Goal: Information Seeking & Learning: Learn about a topic

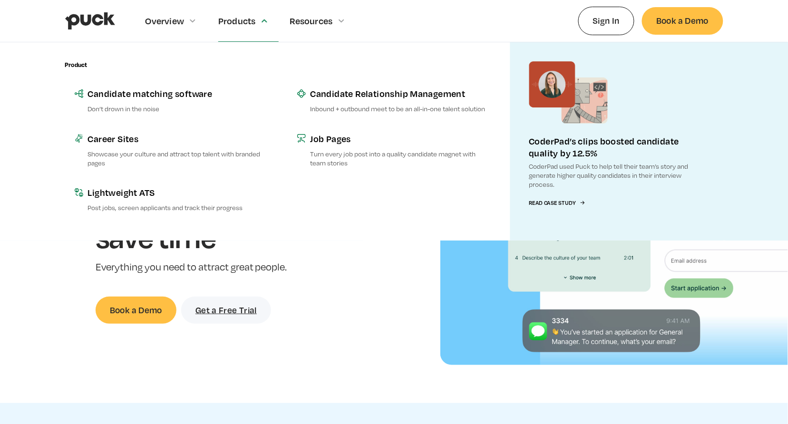
click at [243, 30] on div "Products" at bounding box center [248, 20] width 60 height 41
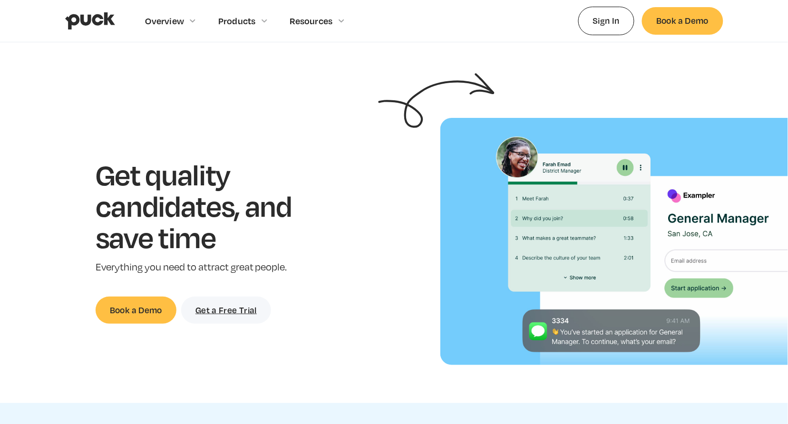
click at [243, 30] on div "Products" at bounding box center [248, 20] width 60 height 41
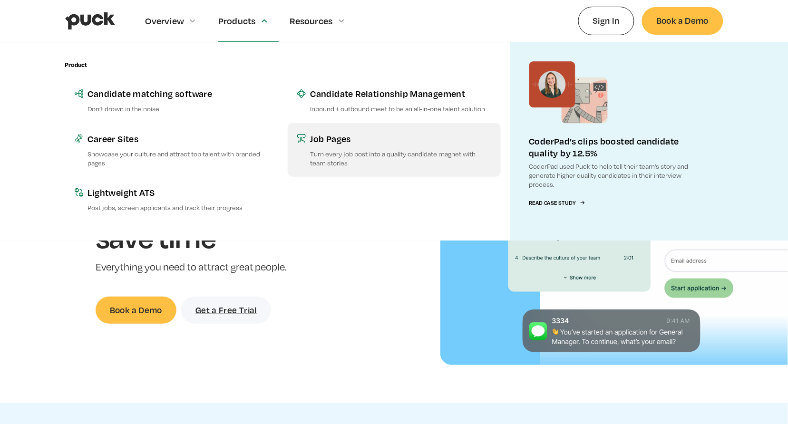
click at [294, 157] on link "Job Pages Turn every job post into a quality candidate magnet with team stories" at bounding box center [394, 150] width 213 height 54
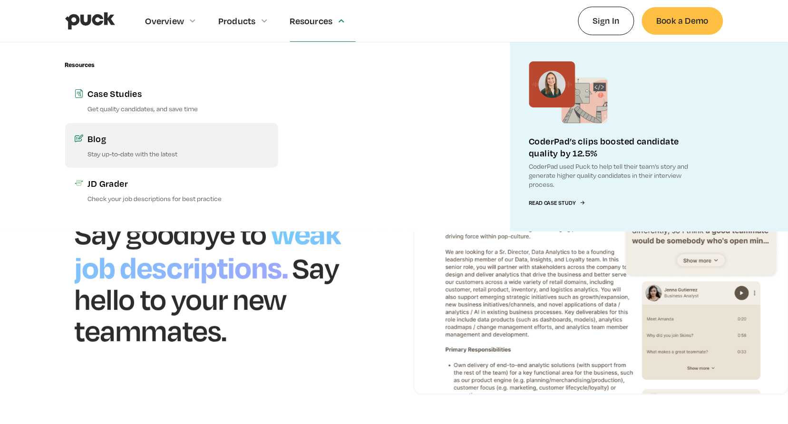
click at [127, 150] on p "Stay up-to-date with the latest" at bounding box center [178, 153] width 181 height 9
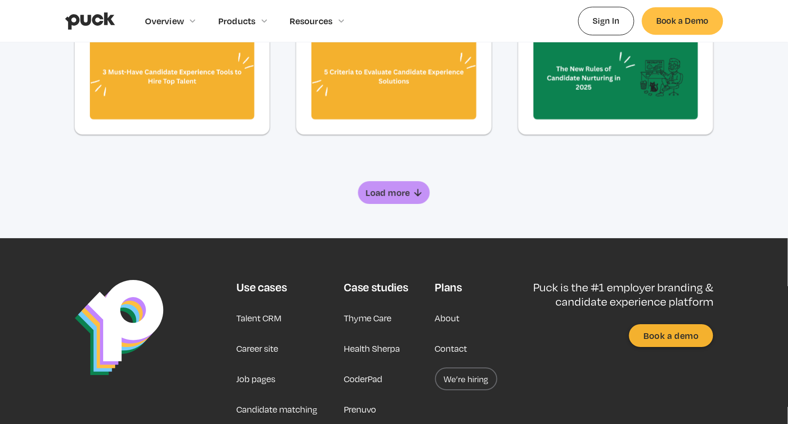
scroll to position [631, 0]
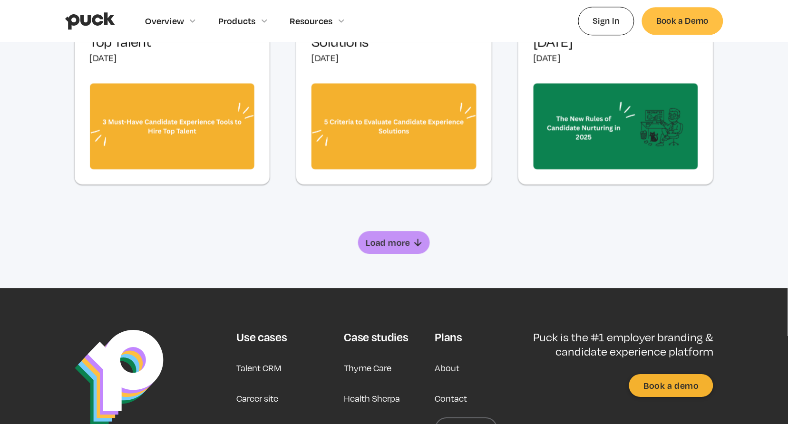
click at [393, 242] on div "Load more" at bounding box center [388, 243] width 45 height 10
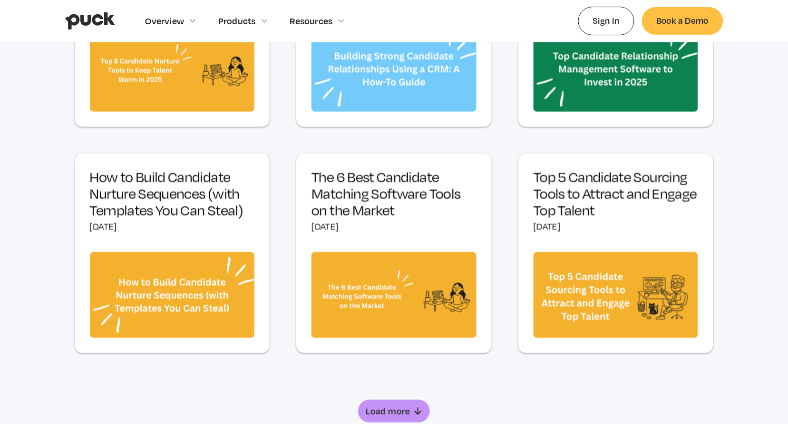
scroll to position [981, 0]
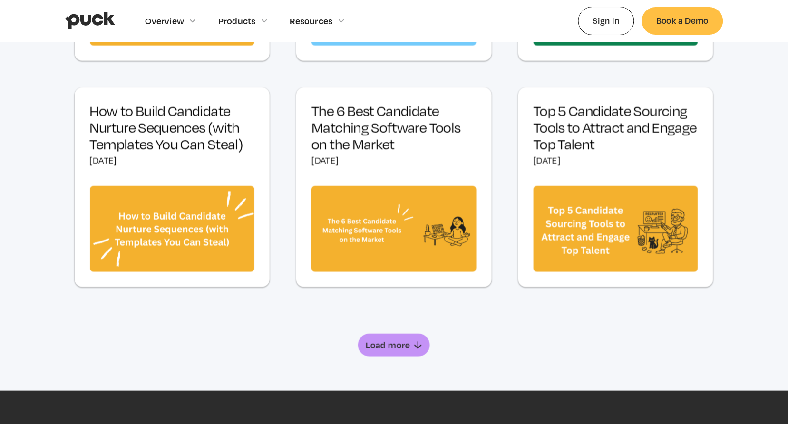
click at [398, 353] on link "Load more" at bounding box center [393, 345] width 71 height 23
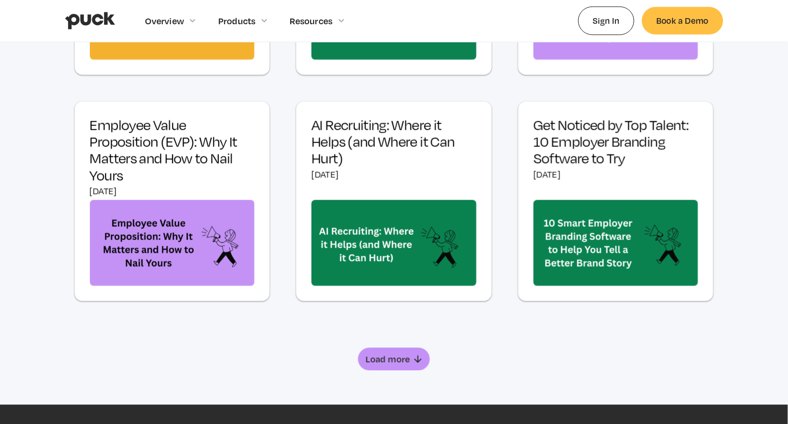
scroll to position [1422, 0]
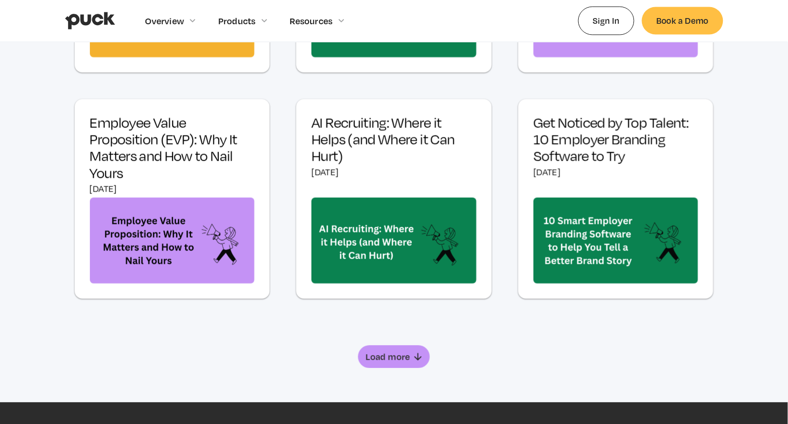
click at [398, 356] on div "Load more" at bounding box center [388, 357] width 45 height 10
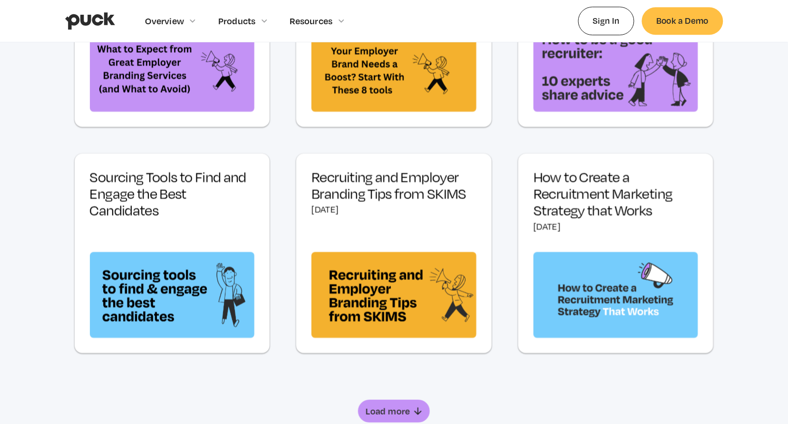
scroll to position [1920, 0]
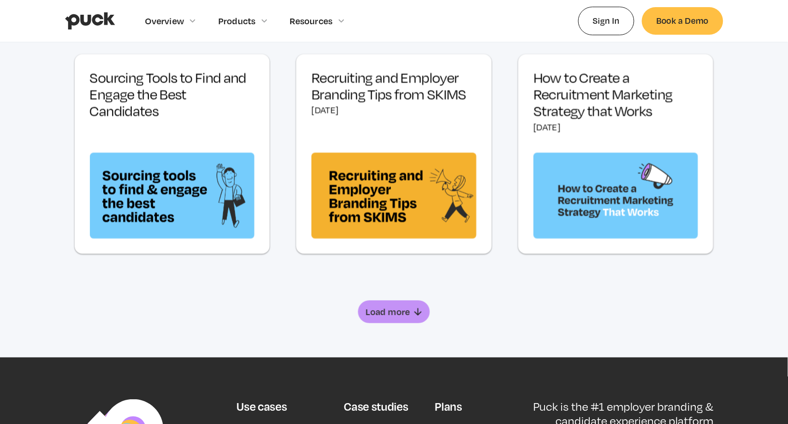
click at [572, 203] on img at bounding box center [616, 196] width 165 height 86
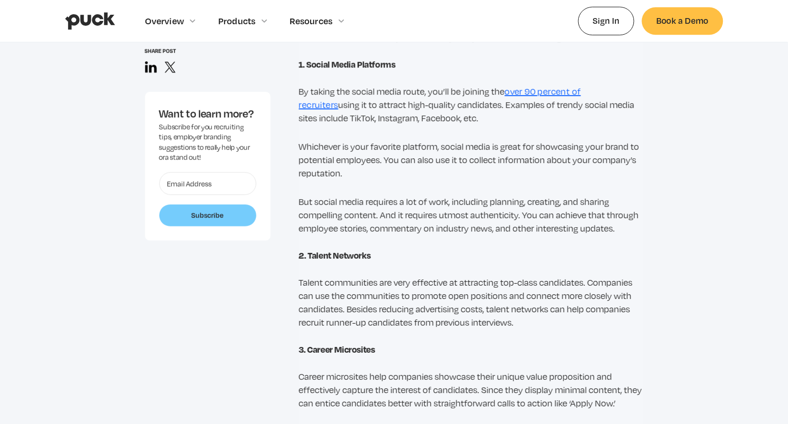
scroll to position [1900, 0]
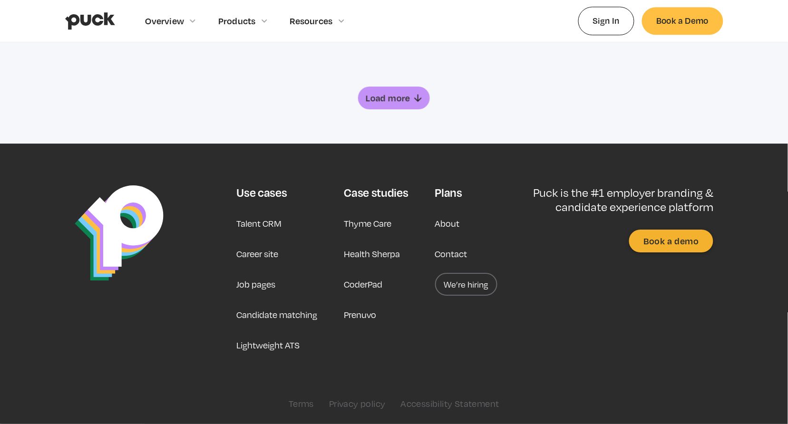
click at [412, 104] on div "Next Page" at bounding box center [417, 97] width 11 height 11
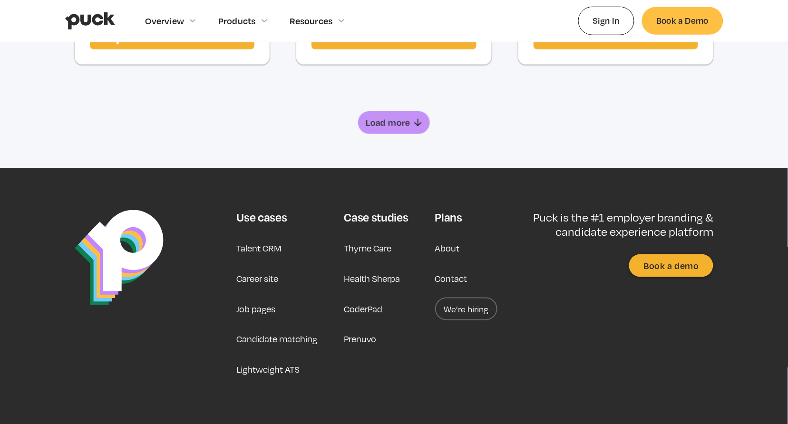
scroll to position [1228, 0]
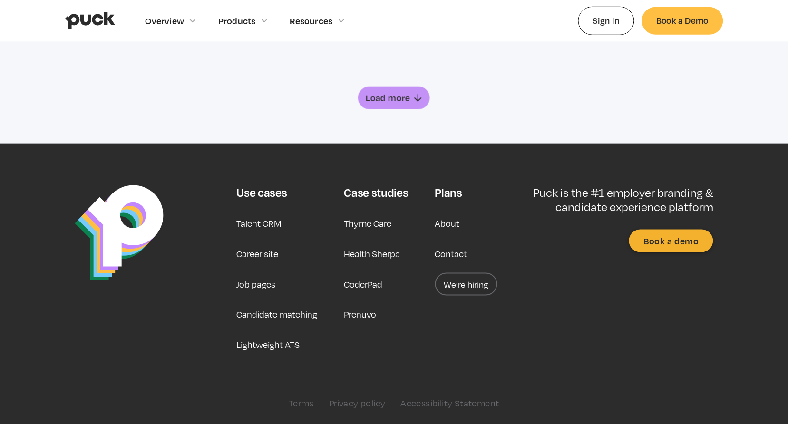
click at [401, 91] on link "Load more" at bounding box center [393, 98] width 71 height 23
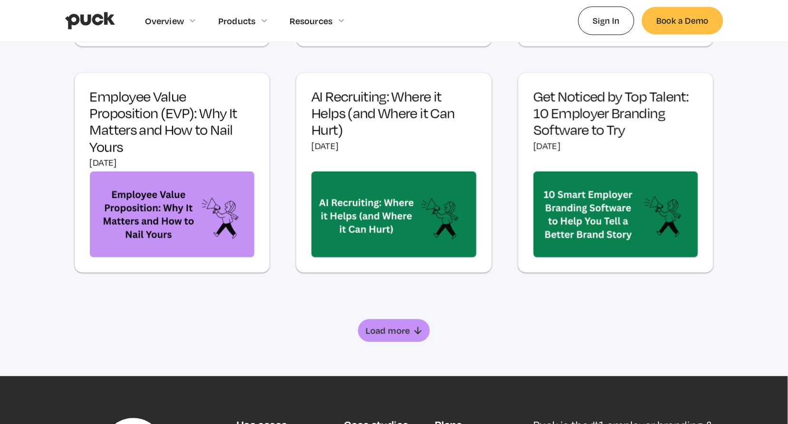
scroll to position [1646, 0]
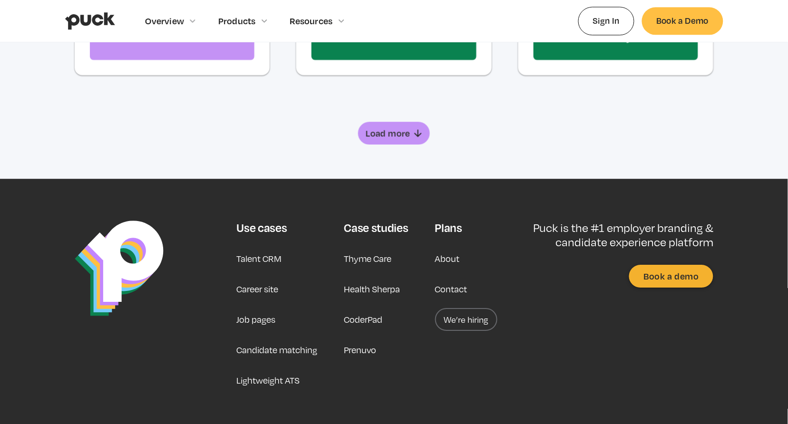
click at [397, 136] on div "Load more" at bounding box center [388, 133] width 45 height 10
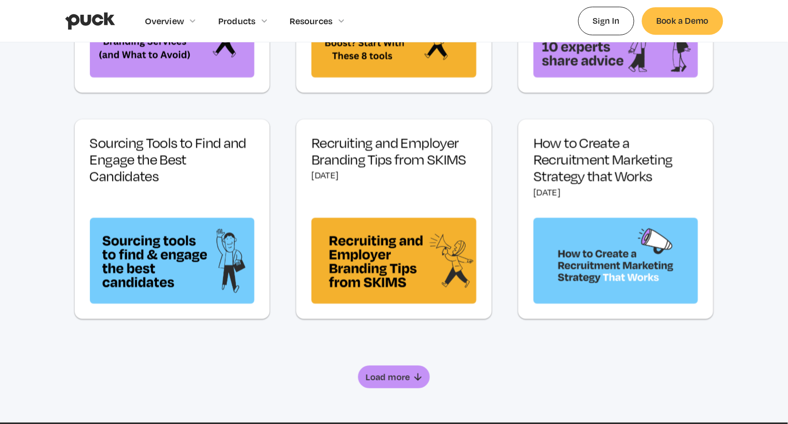
scroll to position [2024, 0]
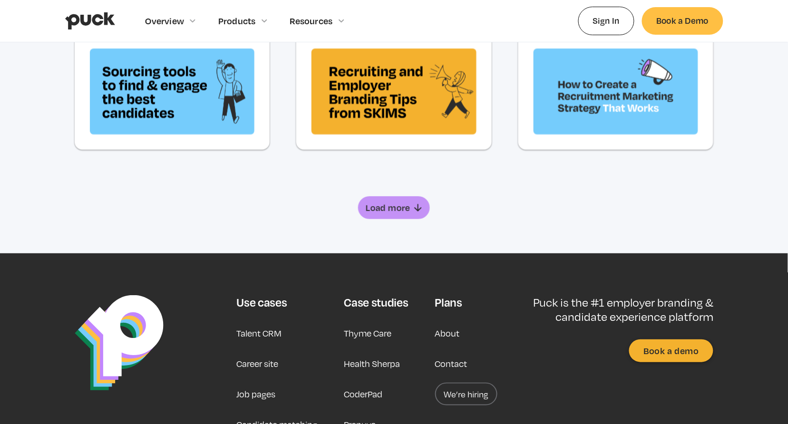
click at [394, 207] on div "Load more" at bounding box center [388, 208] width 45 height 10
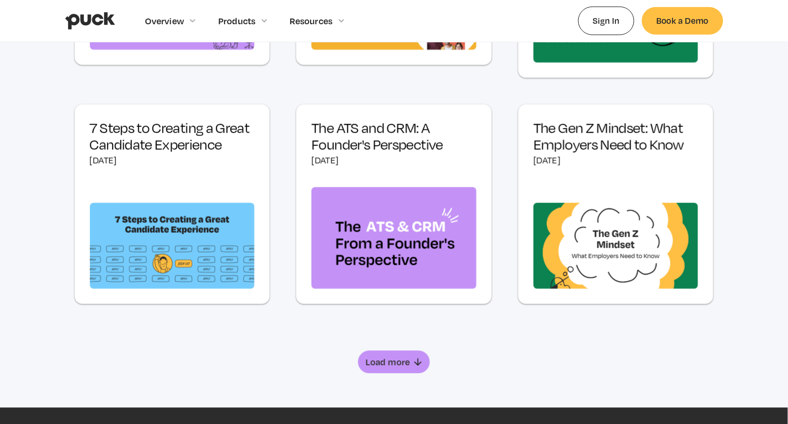
scroll to position [2365, 0]
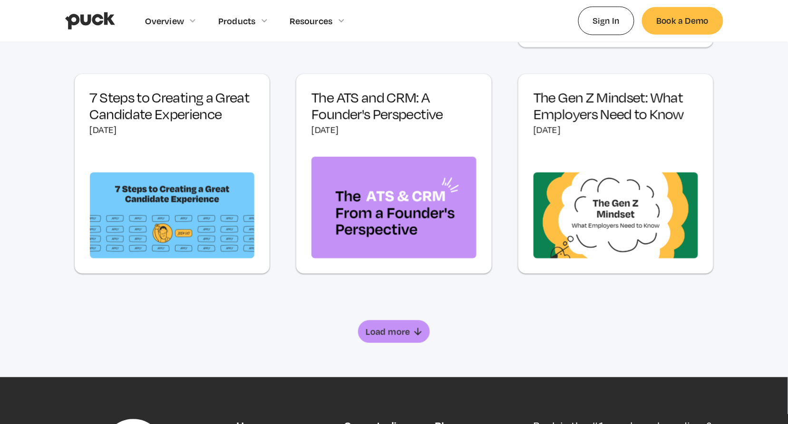
click at [403, 324] on link "Load more" at bounding box center [393, 332] width 71 height 23
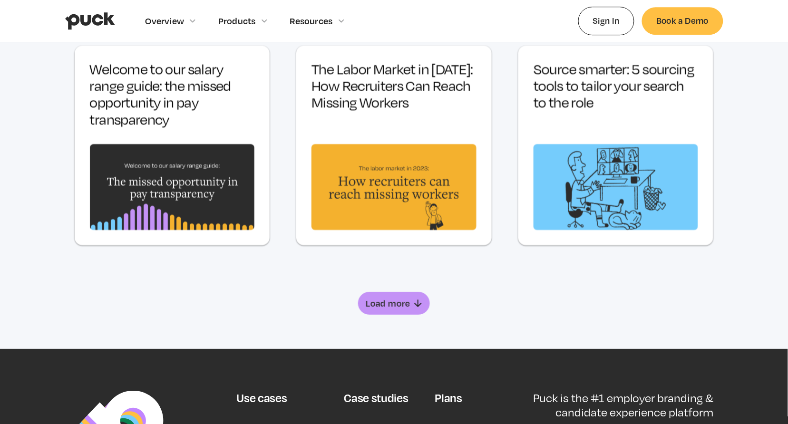
scroll to position [2942, 0]
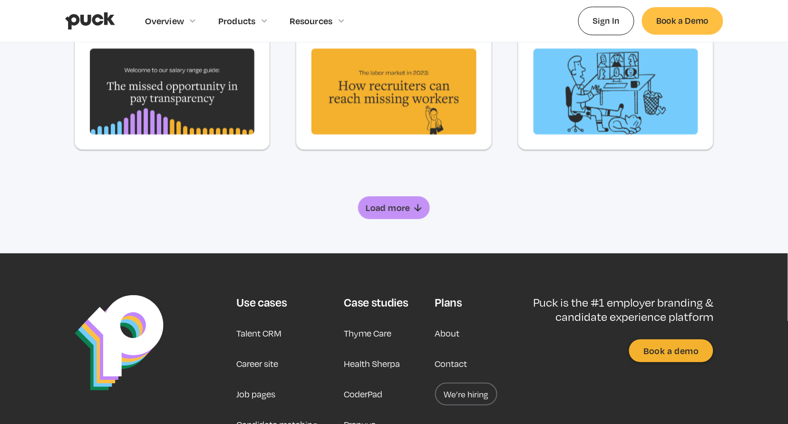
click at [395, 209] on div "Load more" at bounding box center [388, 208] width 45 height 10
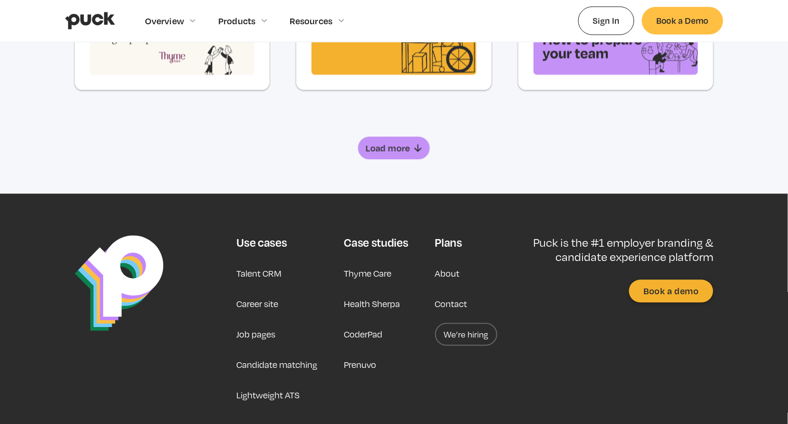
scroll to position [3393, 0]
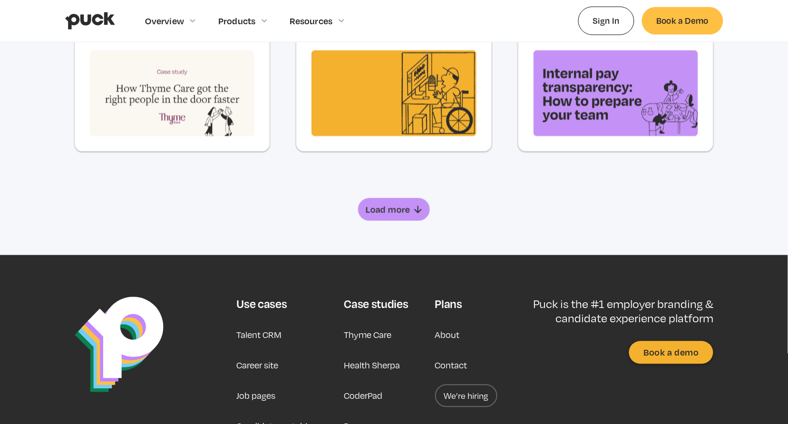
click at [395, 205] on div "Load more" at bounding box center [388, 210] width 45 height 10
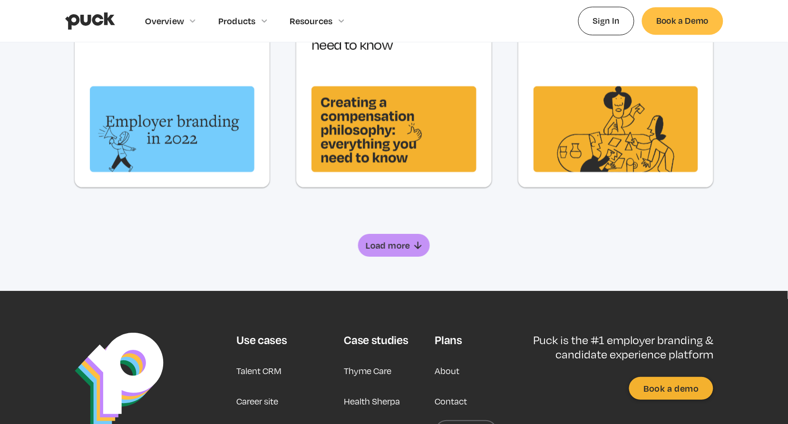
scroll to position [3908, 0]
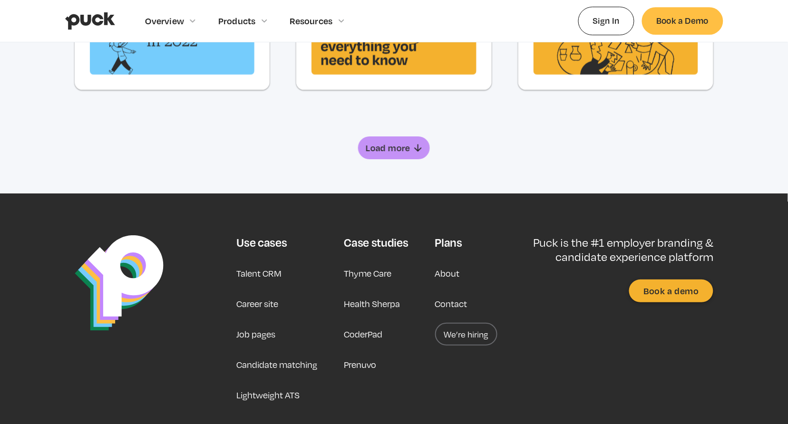
click at [396, 146] on div "Load more" at bounding box center [388, 148] width 45 height 10
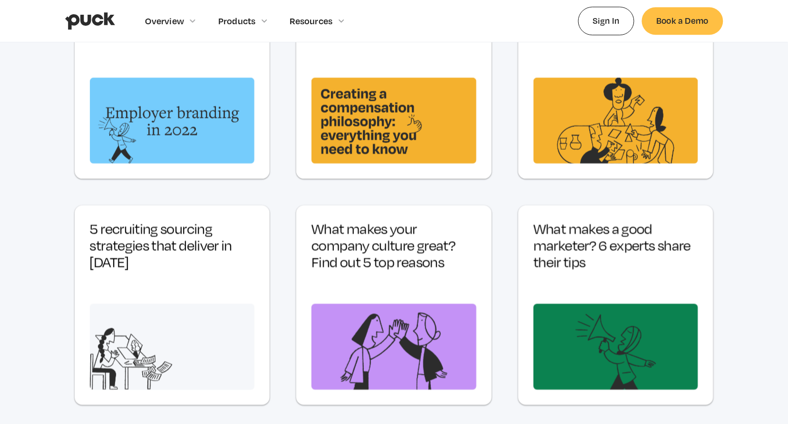
scroll to position [3804, 0]
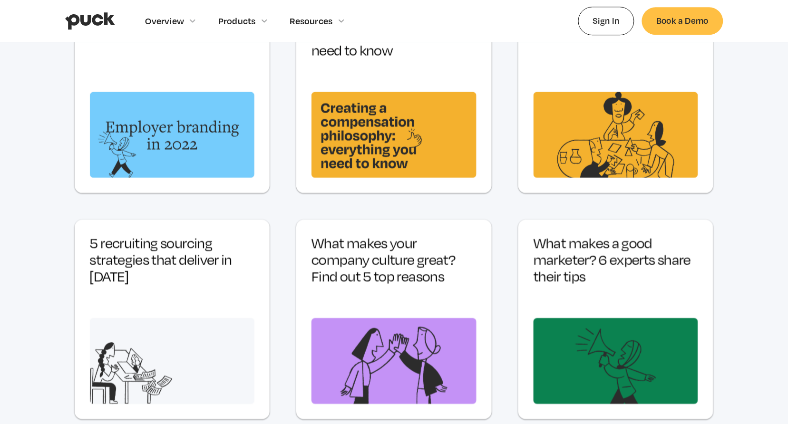
click at [630, 259] on h3 "What makes a good marketer? 6 experts share their tips" at bounding box center [616, 260] width 165 height 50
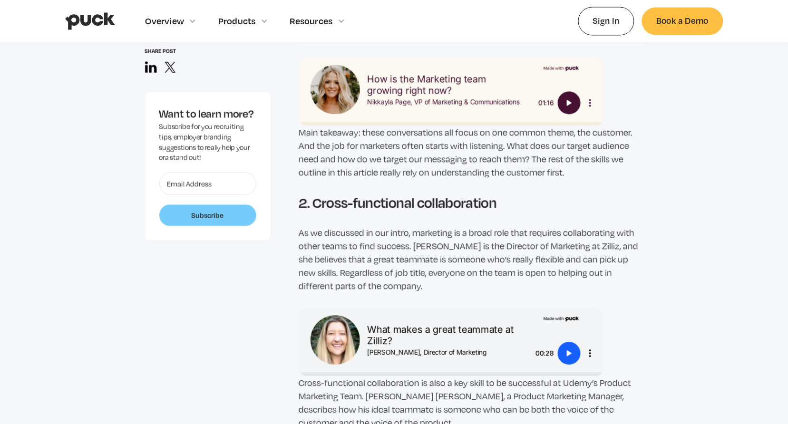
scroll to position [1705, 0]
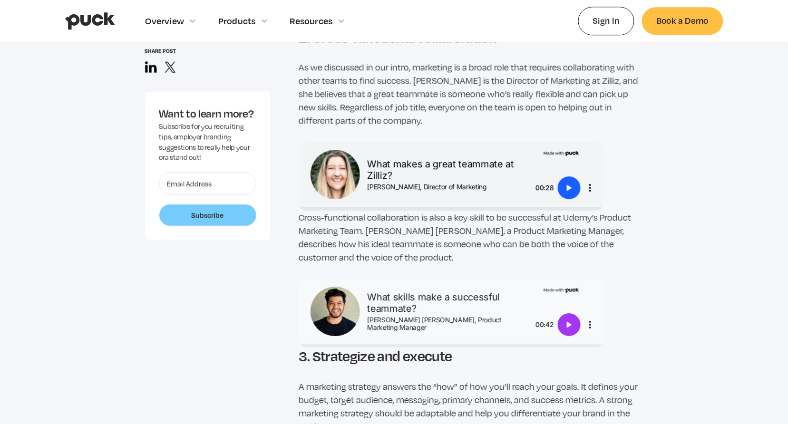
click at [95, 30] on link "home" at bounding box center [90, 21] width 50 height 42
